Goal: Information Seeking & Learning: Learn about a topic

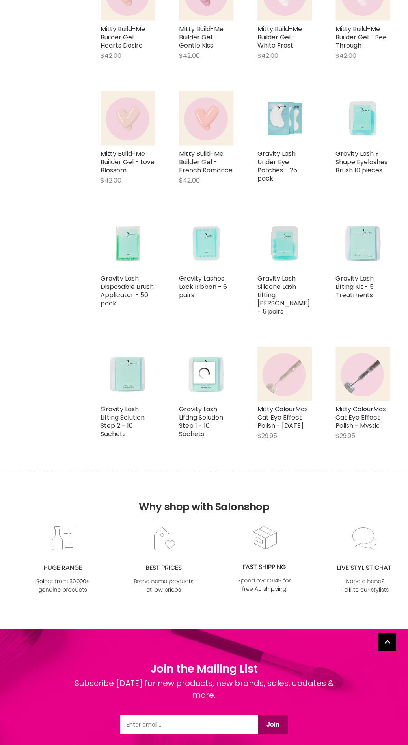
scroll to position [6136, 0]
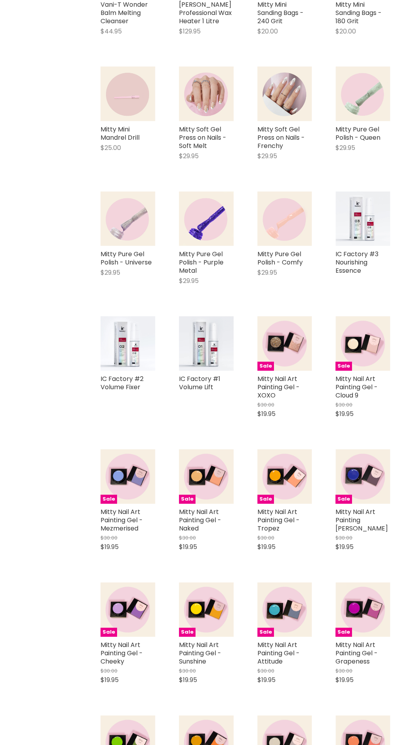
scroll to position [7635, 0]
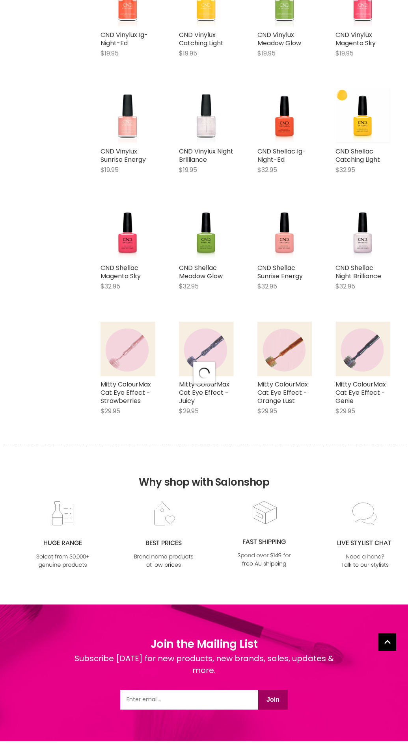
scroll to position [9175, 0]
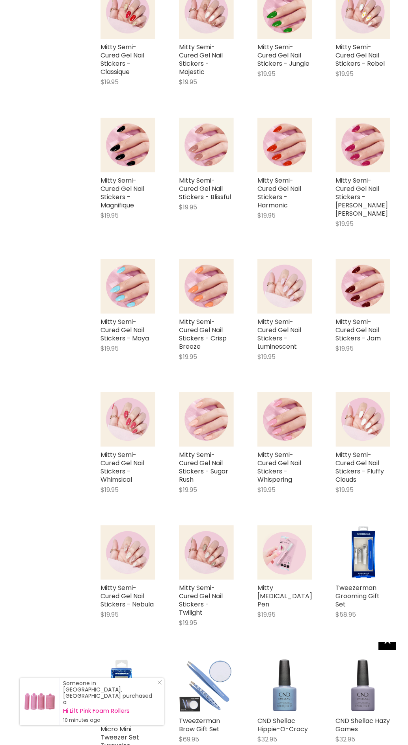
scroll to position [11342, 0]
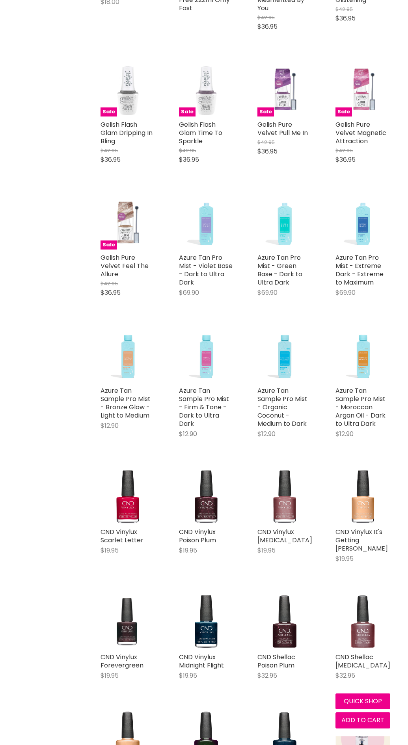
scroll to position [13468, 0]
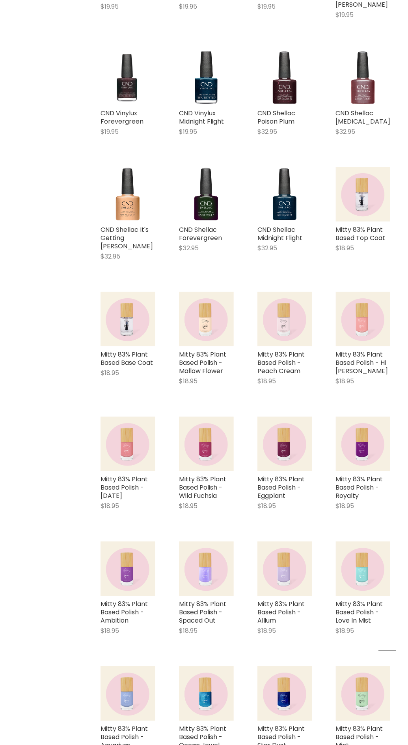
scroll to position [14177, 0]
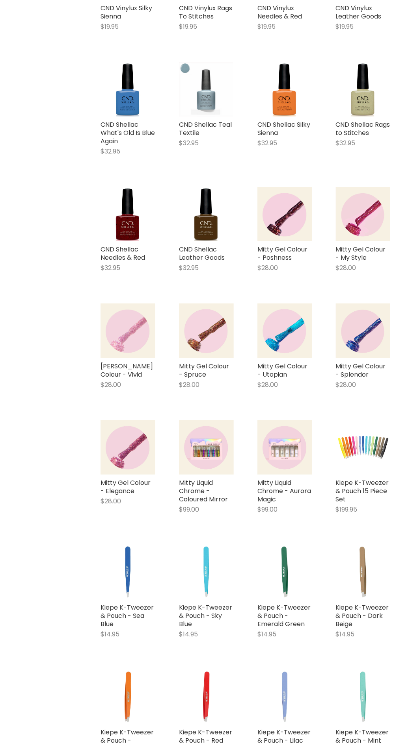
scroll to position [16540, 0]
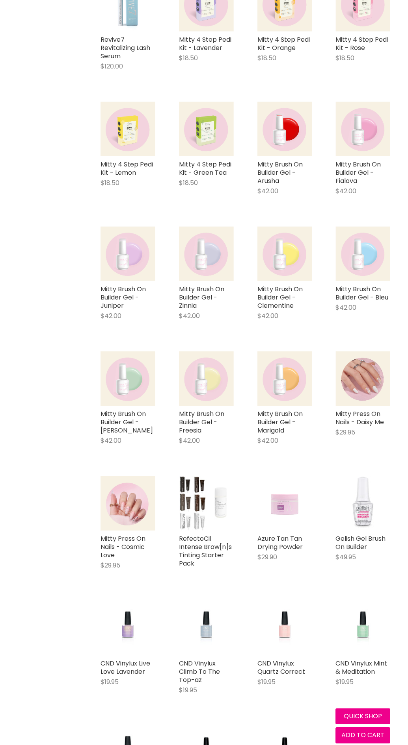
scroll to position [17958, 0]
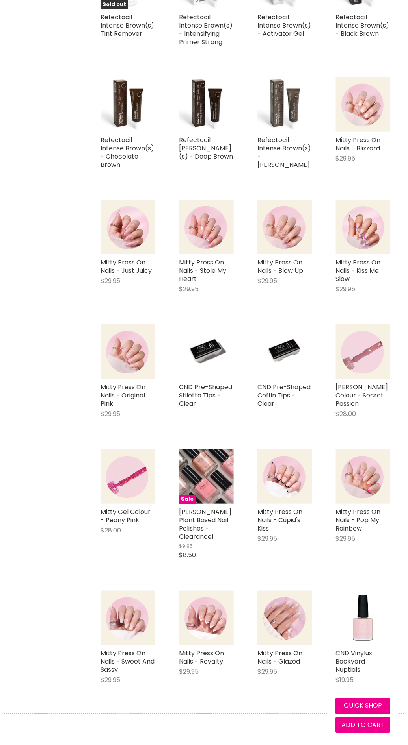
scroll to position [19612, 0]
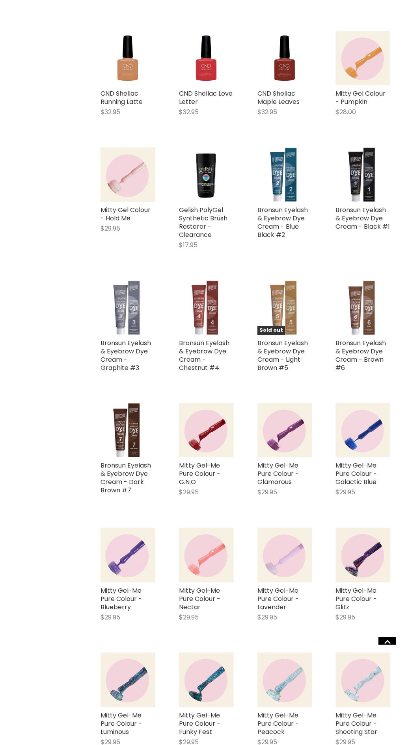
scroll to position [21029, 0]
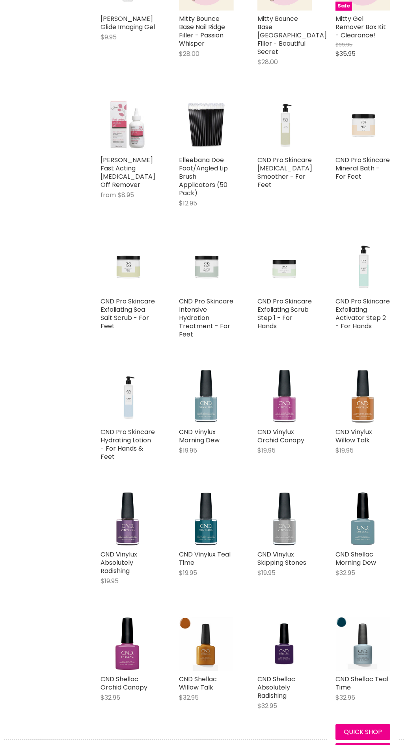
scroll to position [22683, 0]
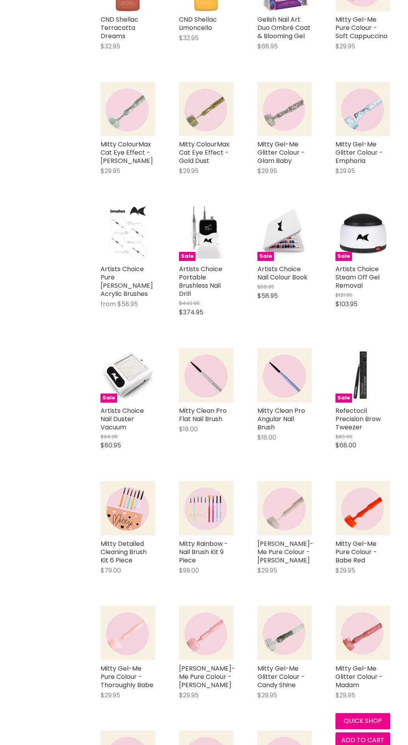
scroll to position [24101, 0]
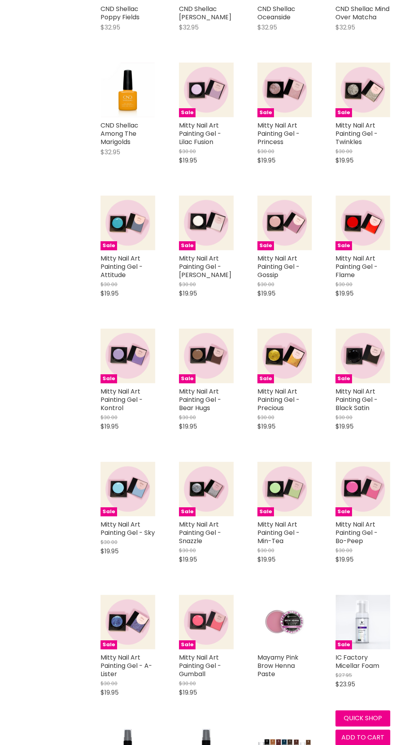
scroll to position [25755, 0]
